Goal: Task Accomplishment & Management: Complete application form

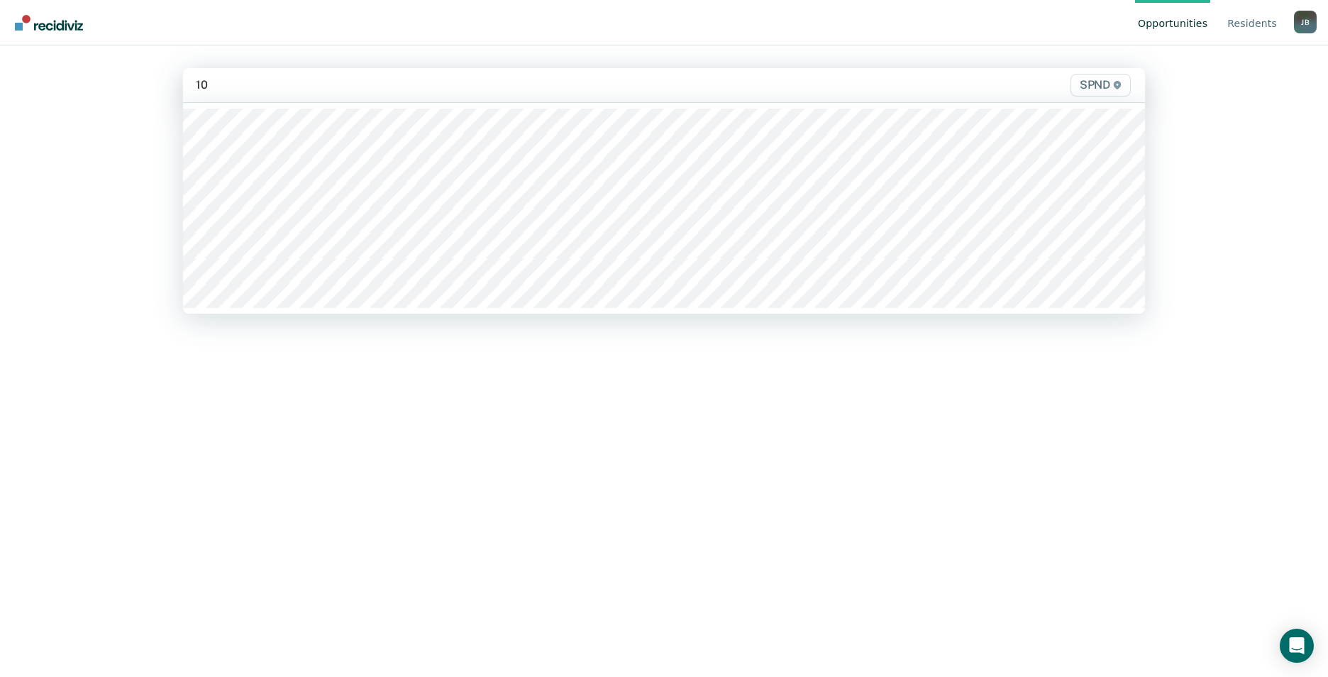
type input "10s"
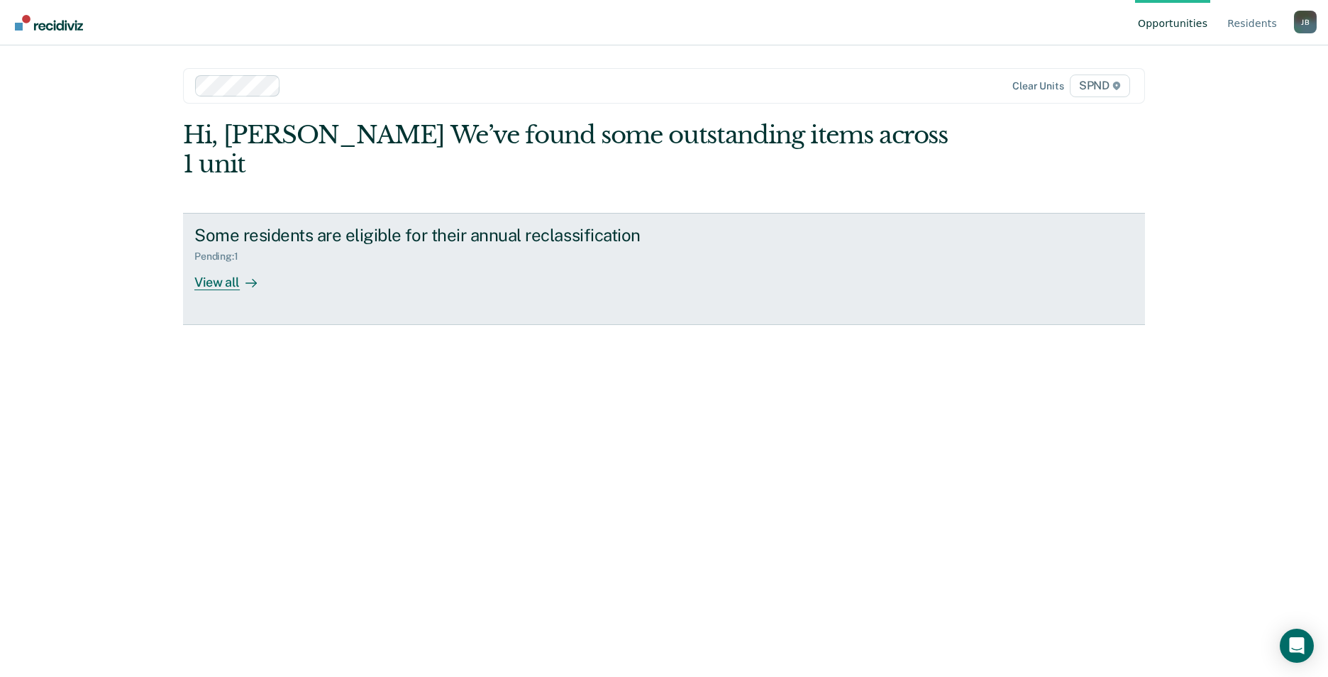
click at [225, 263] on div "View all" at bounding box center [233, 277] width 79 height 28
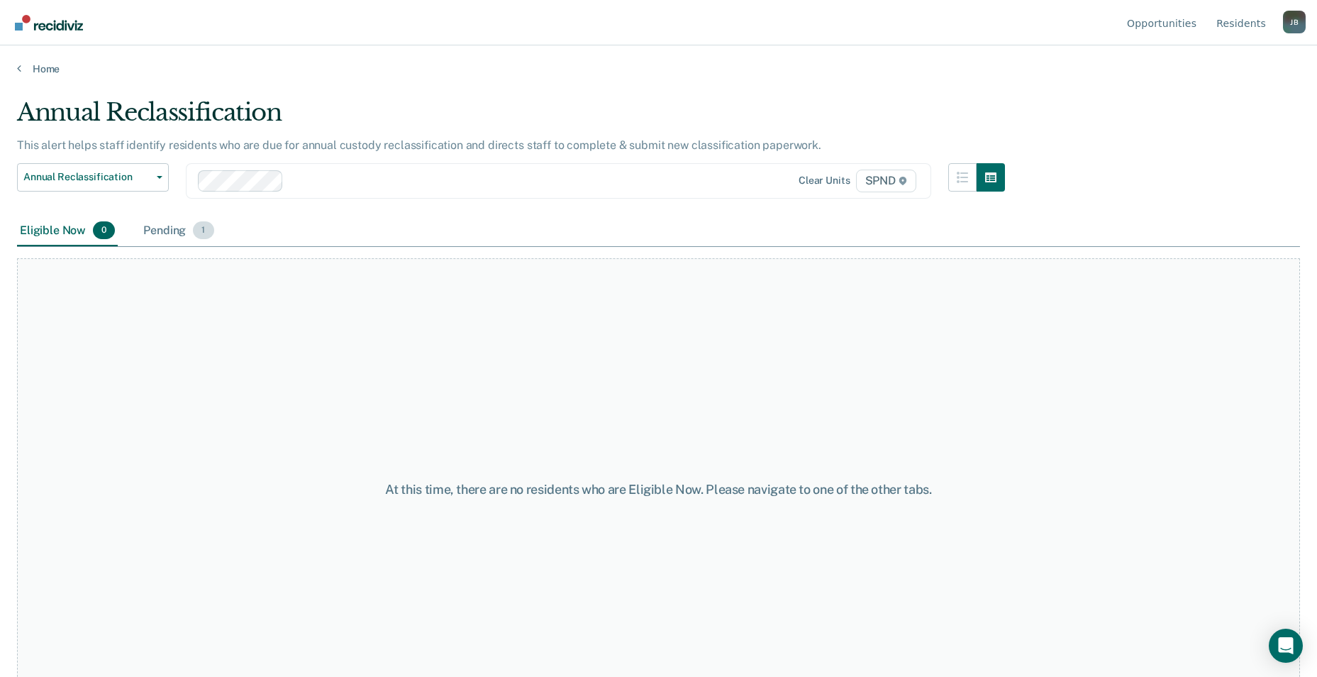
click at [206, 229] on span "1" at bounding box center [203, 230] width 21 height 18
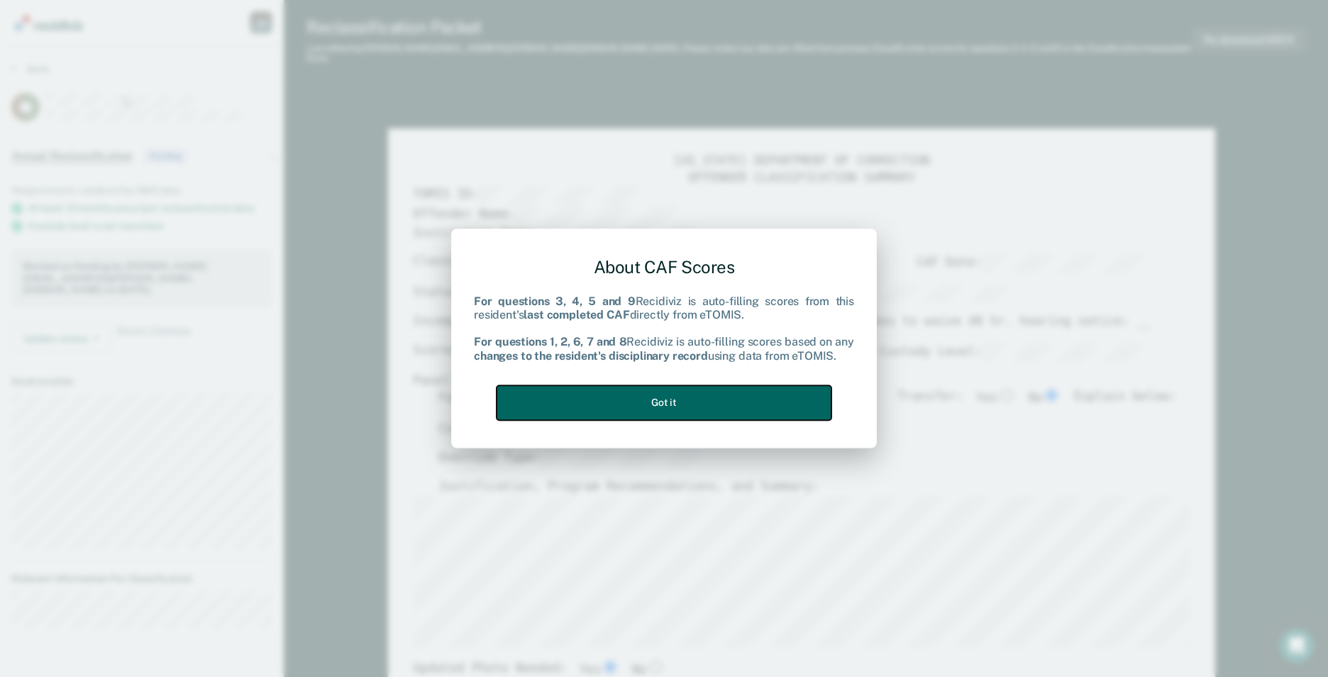
click at [690, 409] on button "Got it" at bounding box center [664, 402] width 335 height 35
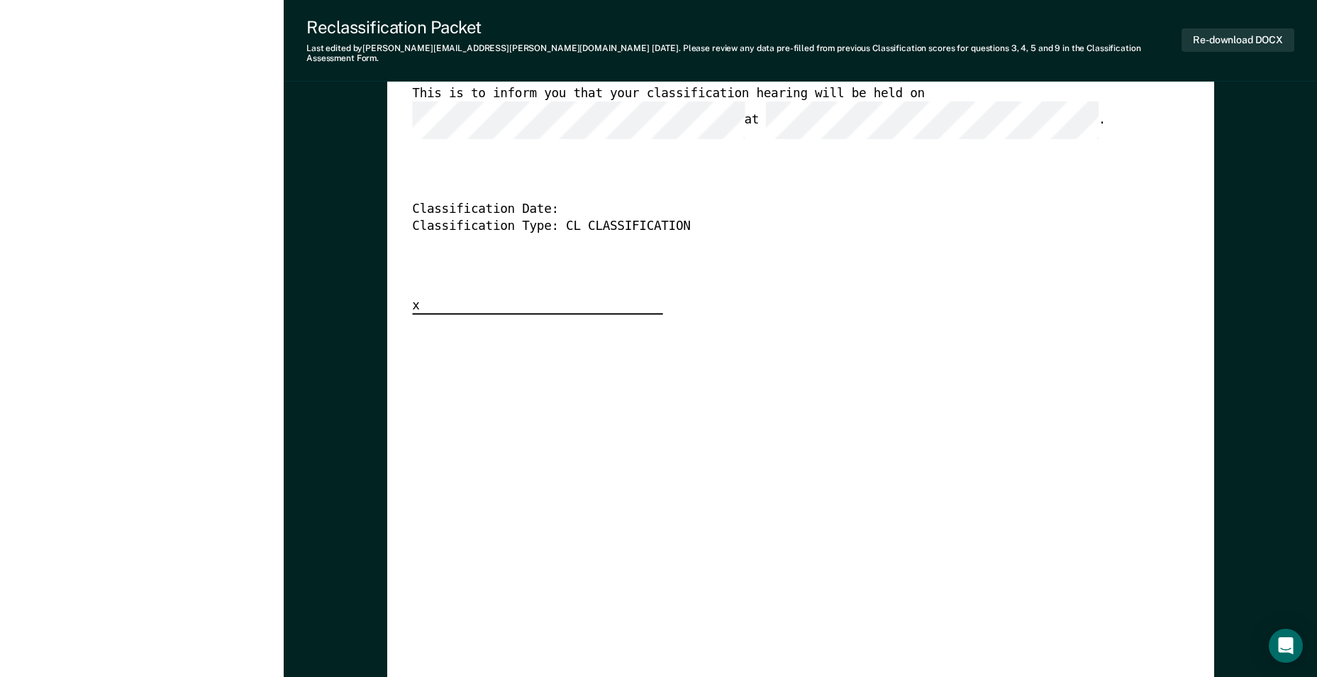
scroll to position [3547, 0]
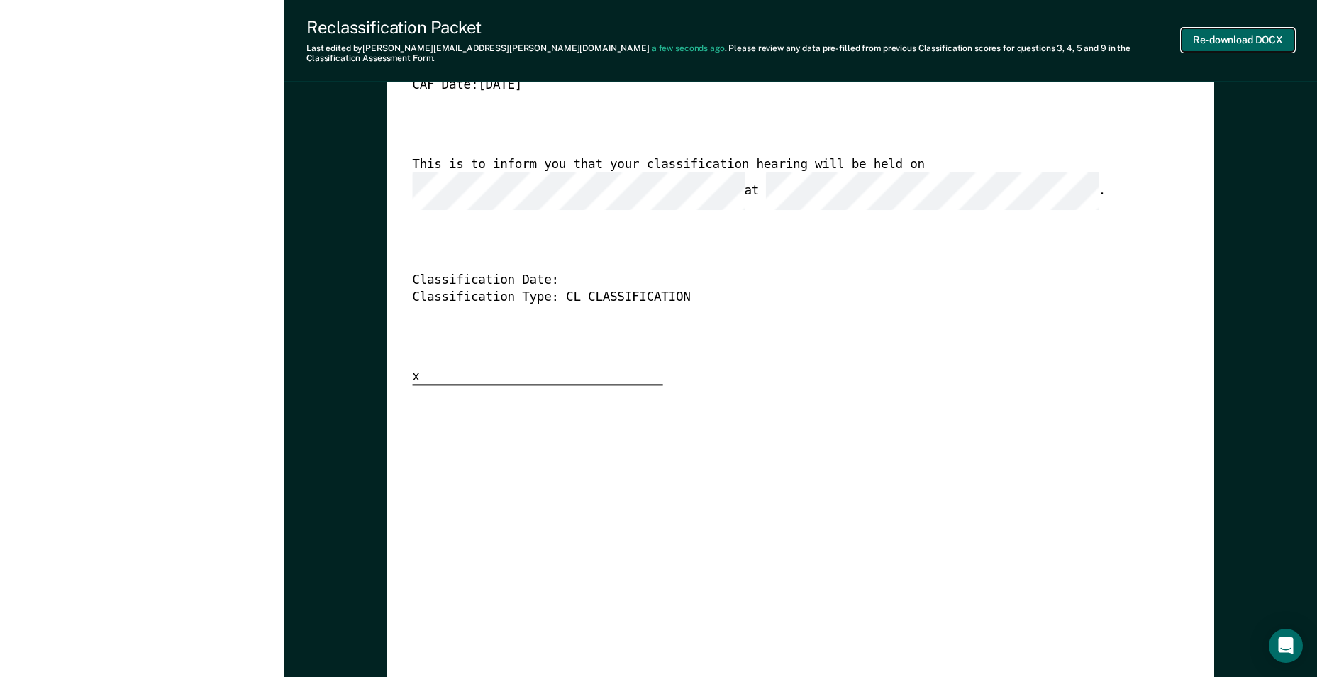
click at [1272, 38] on button "Re-download DOCX" at bounding box center [1238, 39] width 113 height 23
type textarea "x"
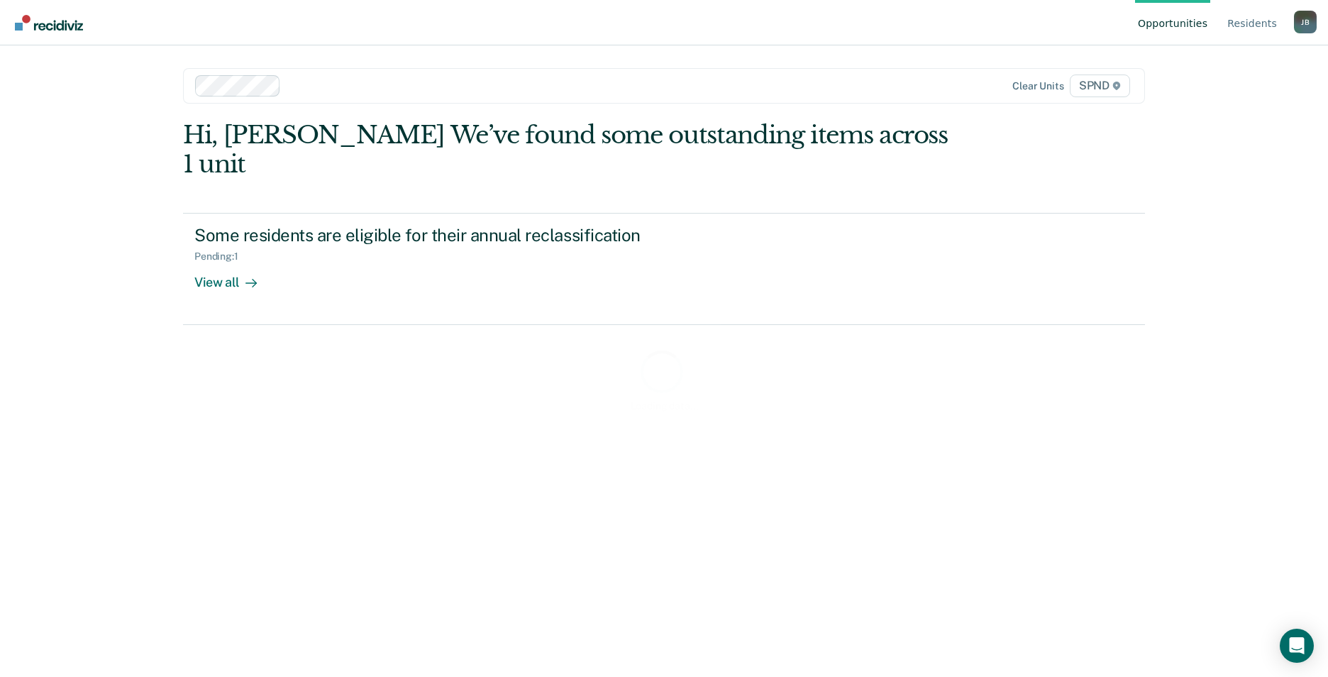
click at [1300, 20] on div "J B" at bounding box center [1305, 22] width 23 height 23
click at [1222, 121] on button "Log Out" at bounding box center [1248, 111] width 137 height 23
